Goal: Task Accomplishment & Management: Use online tool/utility

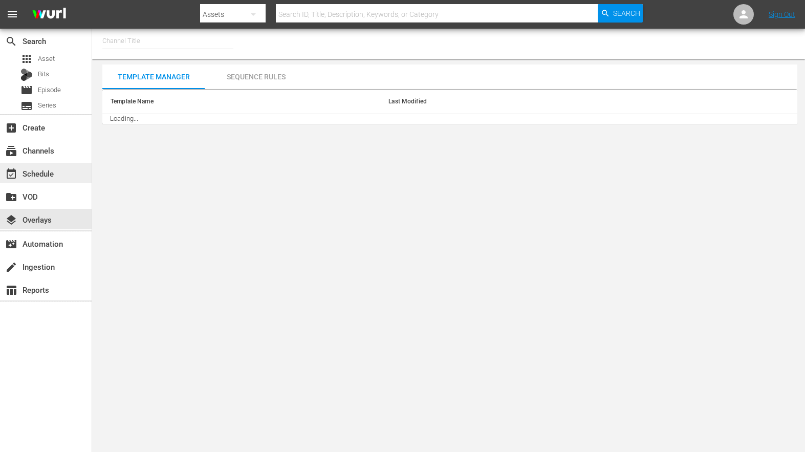
click at [54, 168] on div "event_available Schedule" at bounding box center [28, 171] width 57 height 9
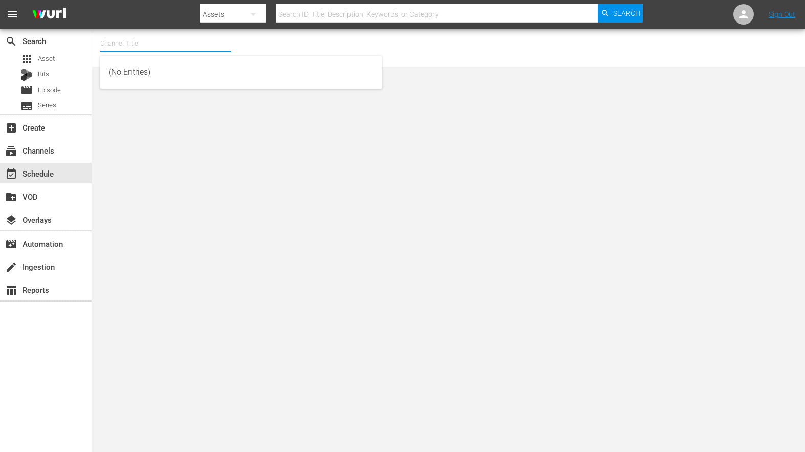
click at [128, 40] on input "text" at bounding box center [165, 43] width 131 height 25
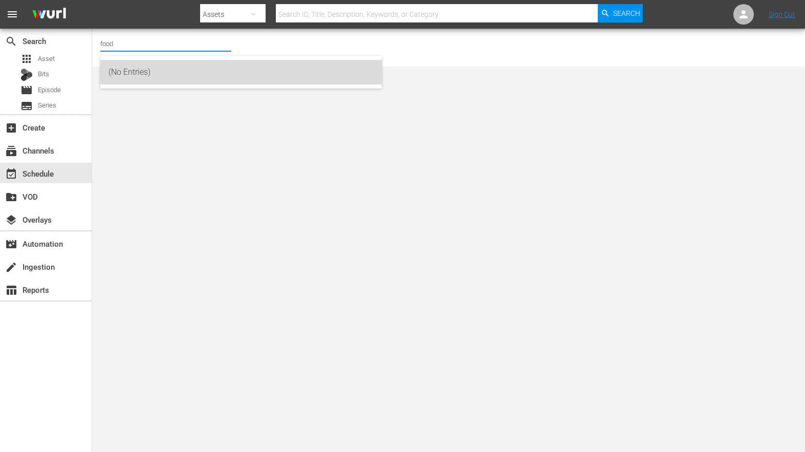
click at [136, 74] on div "(No Entries)" at bounding box center [240, 72] width 265 height 25
type input "(No Entries)"
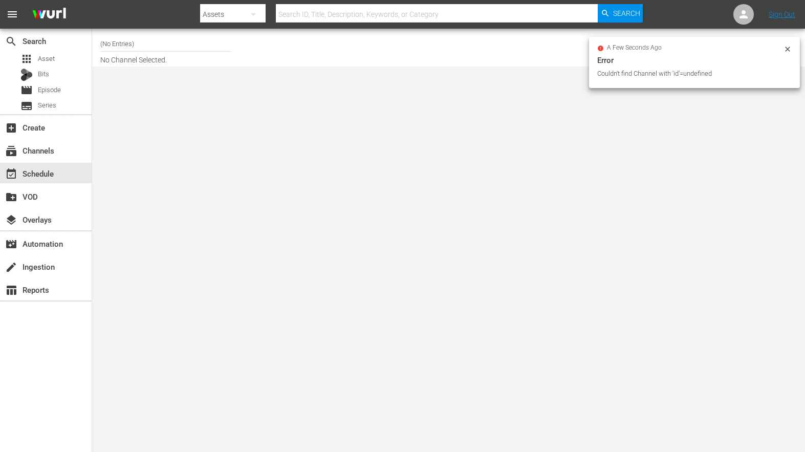
click at [135, 45] on input "(No Entries)" at bounding box center [165, 43] width 131 height 25
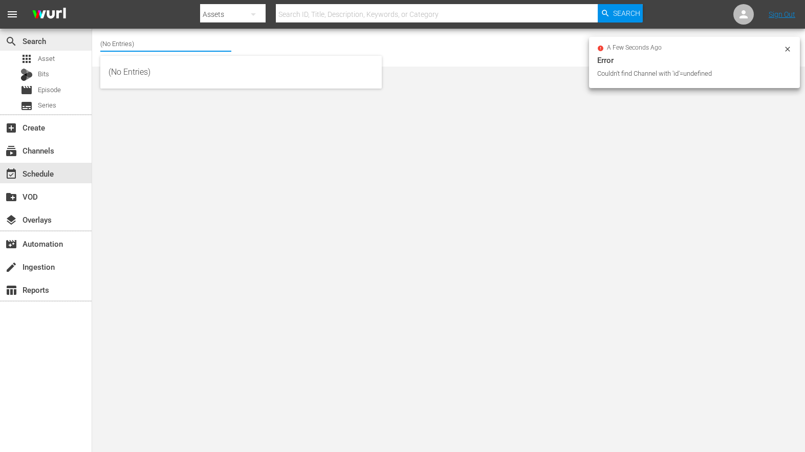
drag, startPoint x: 142, startPoint y: 45, endPoint x: 69, endPoint y: 31, distance: 73.9
click at [92, 0] on div "search Search apps Asset Bits movie Episode subtitles Series add_box Create sub…" at bounding box center [448, 0] width 712 height 0
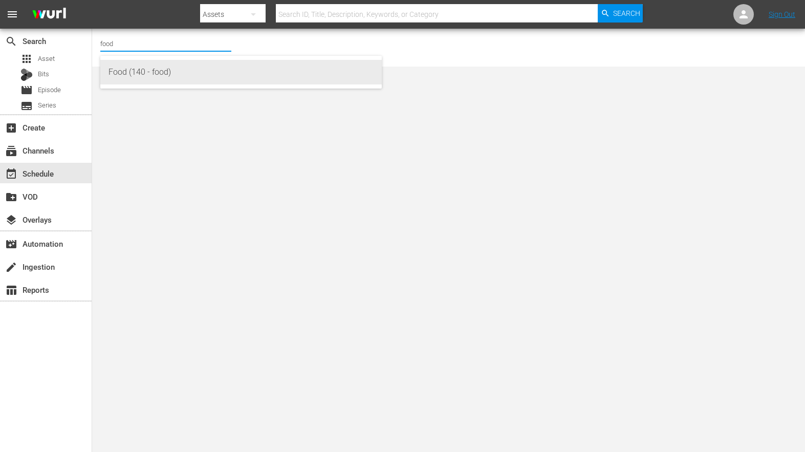
click at [163, 71] on div "Food (140 - food)" at bounding box center [240, 72] width 265 height 25
type input "Food (140 - food)"
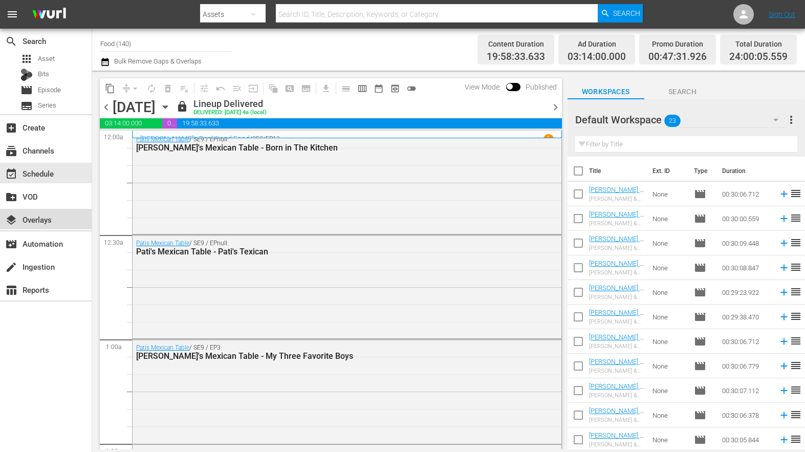
click at [42, 218] on div "layers Overlays" at bounding box center [28, 217] width 57 height 9
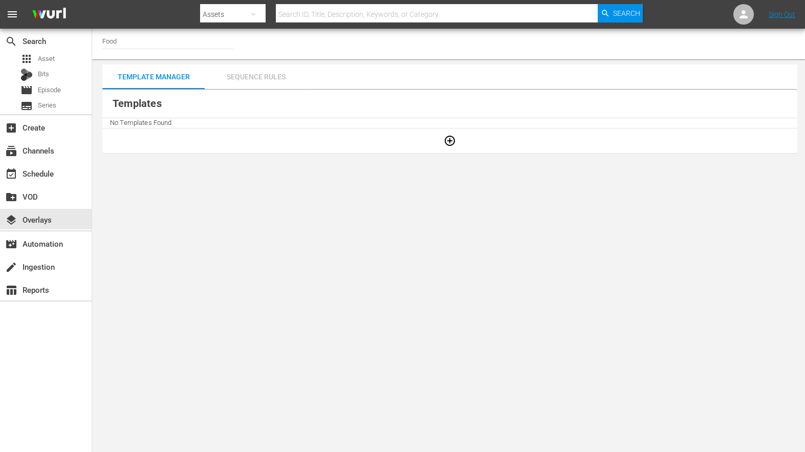
click at [244, 74] on div "Sequence Rules" at bounding box center [256, 76] width 102 height 25
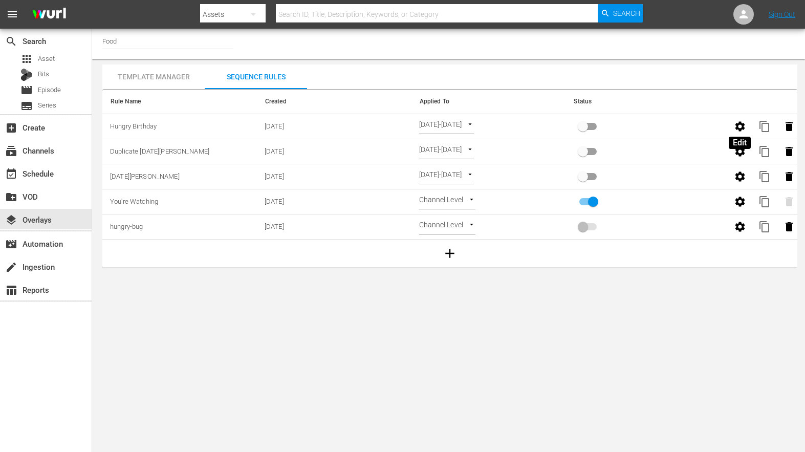
click at [743, 127] on icon "button" at bounding box center [740, 126] width 10 height 10
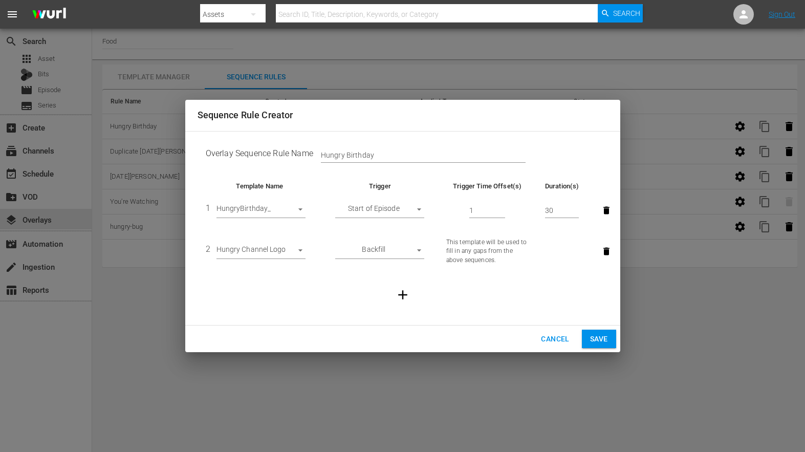
click at [548, 336] on span "Cancel" at bounding box center [555, 338] width 28 height 13
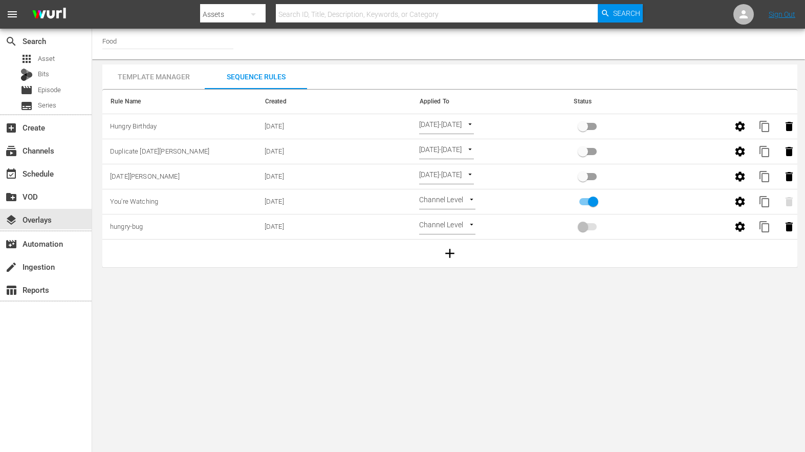
click at [111, 74] on div "Template Manager" at bounding box center [153, 76] width 102 height 25
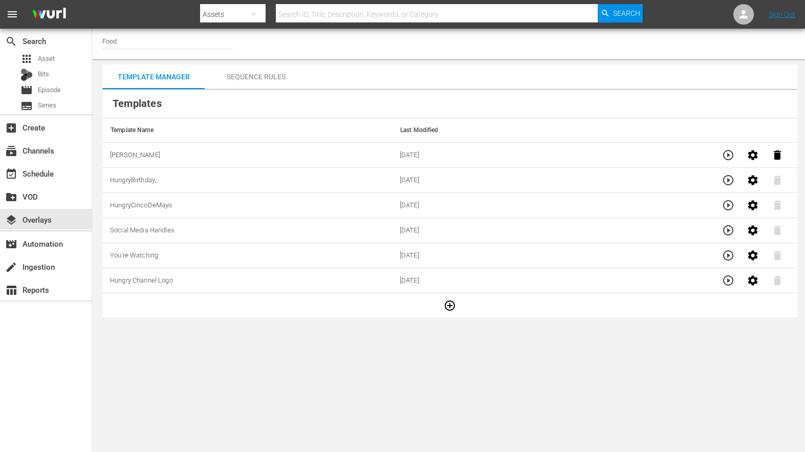
click at [722, 155] on icon "button" at bounding box center [728, 155] width 12 height 12
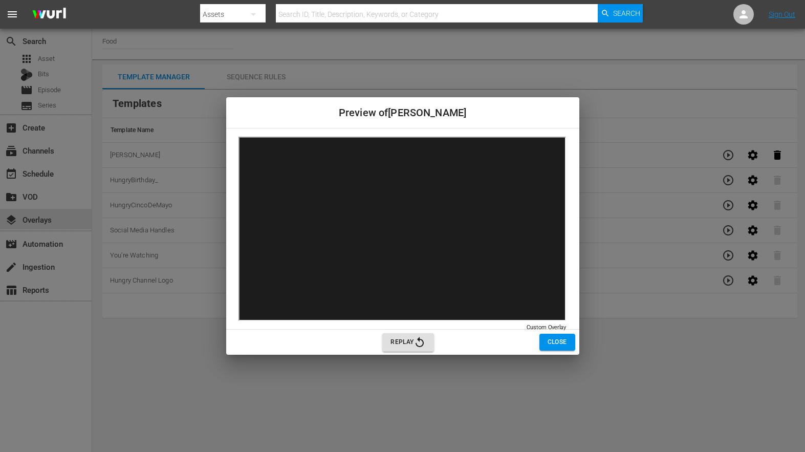
click at [398, 341] on span "Replay" at bounding box center [407, 342] width 35 height 12
click at [567, 343] on button "Close" at bounding box center [557, 341] width 36 height 17
click at [549, 343] on span "Closing" at bounding box center [553, 342] width 26 height 11
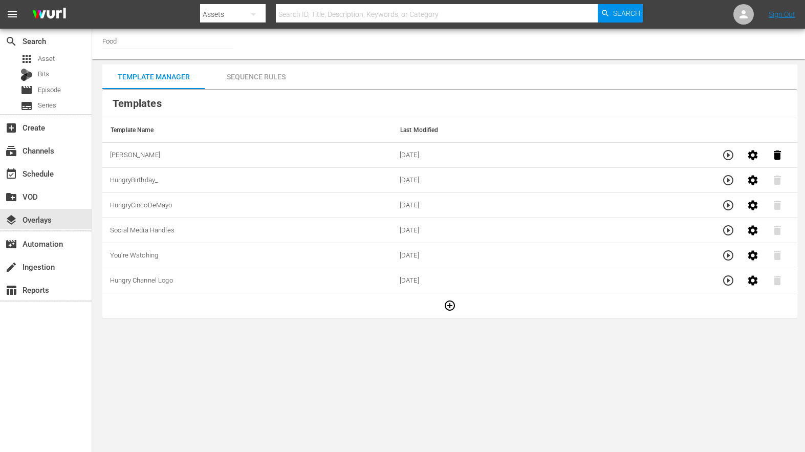
click at [246, 68] on div "Sequence Rules" at bounding box center [256, 76] width 102 height 25
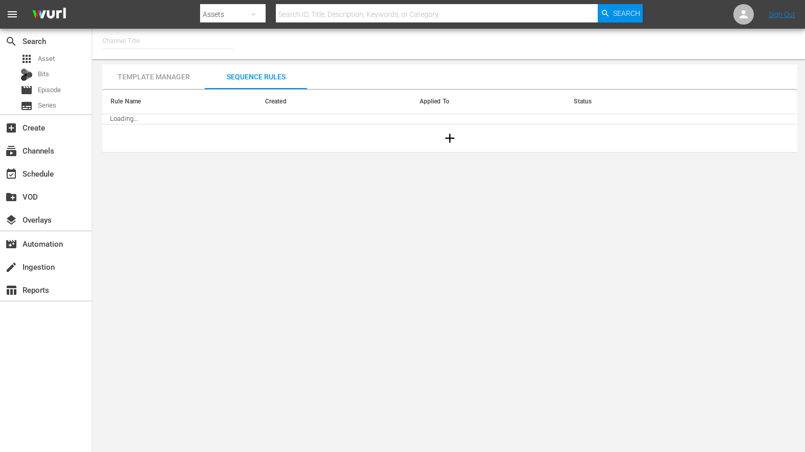
type input "Food (140)"
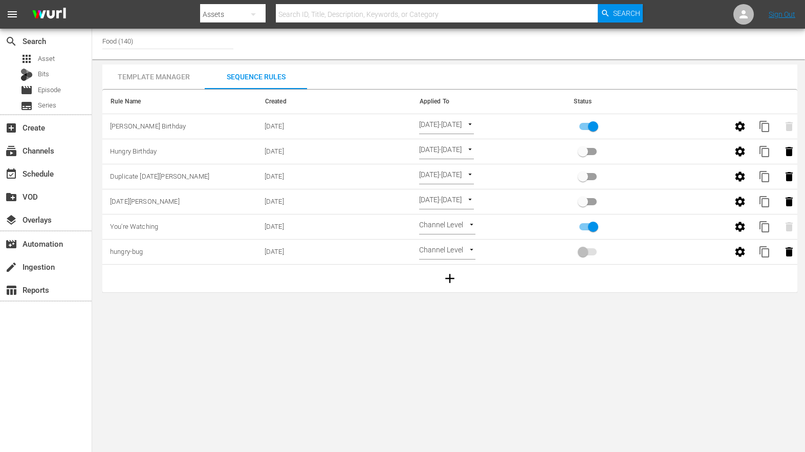
click at [136, 128] on span "[PERSON_NAME] Birthday" at bounding box center [148, 126] width 76 height 8
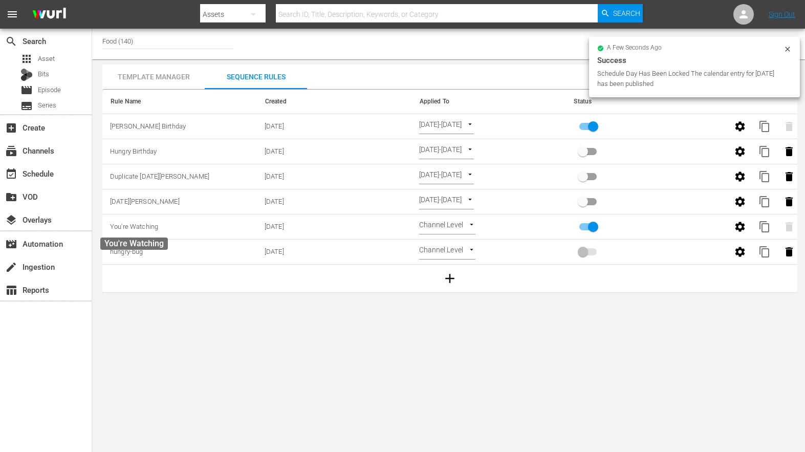
click at [126, 225] on span "You're Watching" at bounding box center [134, 226] width 48 height 8
drag, startPoint x: 134, startPoint y: 232, endPoint x: 217, endPoint y: 230, distance: 83.4
click at [134, 232] on td "You're Watching" at bounding box center [179, 226] width 154 height 25
click at [741, 229] on icon "button" at bounding box center [740, 226] width 10 height 10
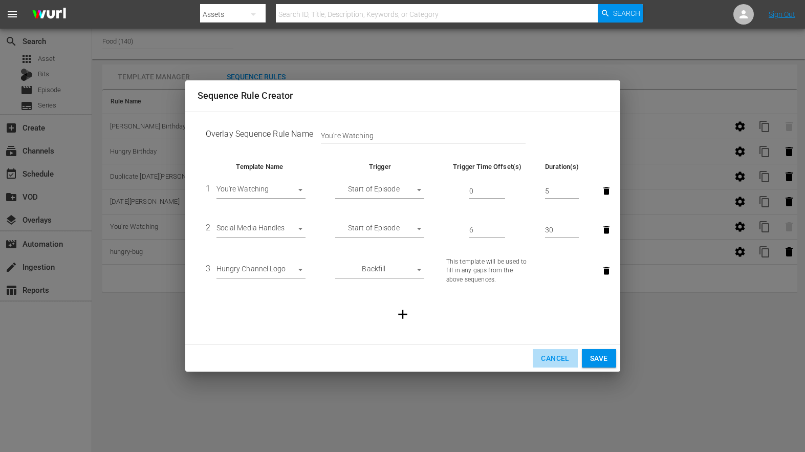
click at [555, 359] on span "Cancel" at bounding box center [555, 358] width 28 height 13
